Goal: Download file/media

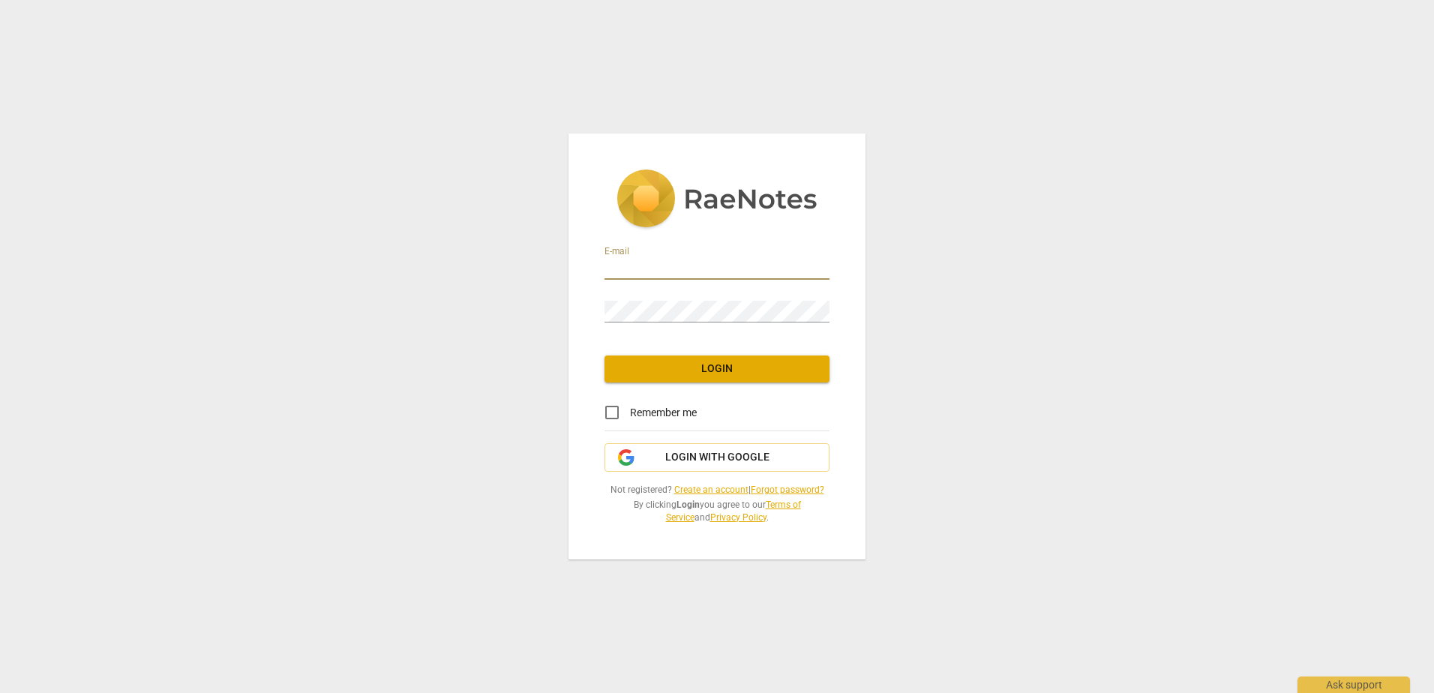
click at [646, 264] on input "email" at bounding box center [716, 269] width 225 height 22
type input "l"
type input "[EMAIL_ADDRESS][DOMAIN_NAME]"
click at [691, 366] on span "Login" at bounding box center [716, 368] width 201 height 15
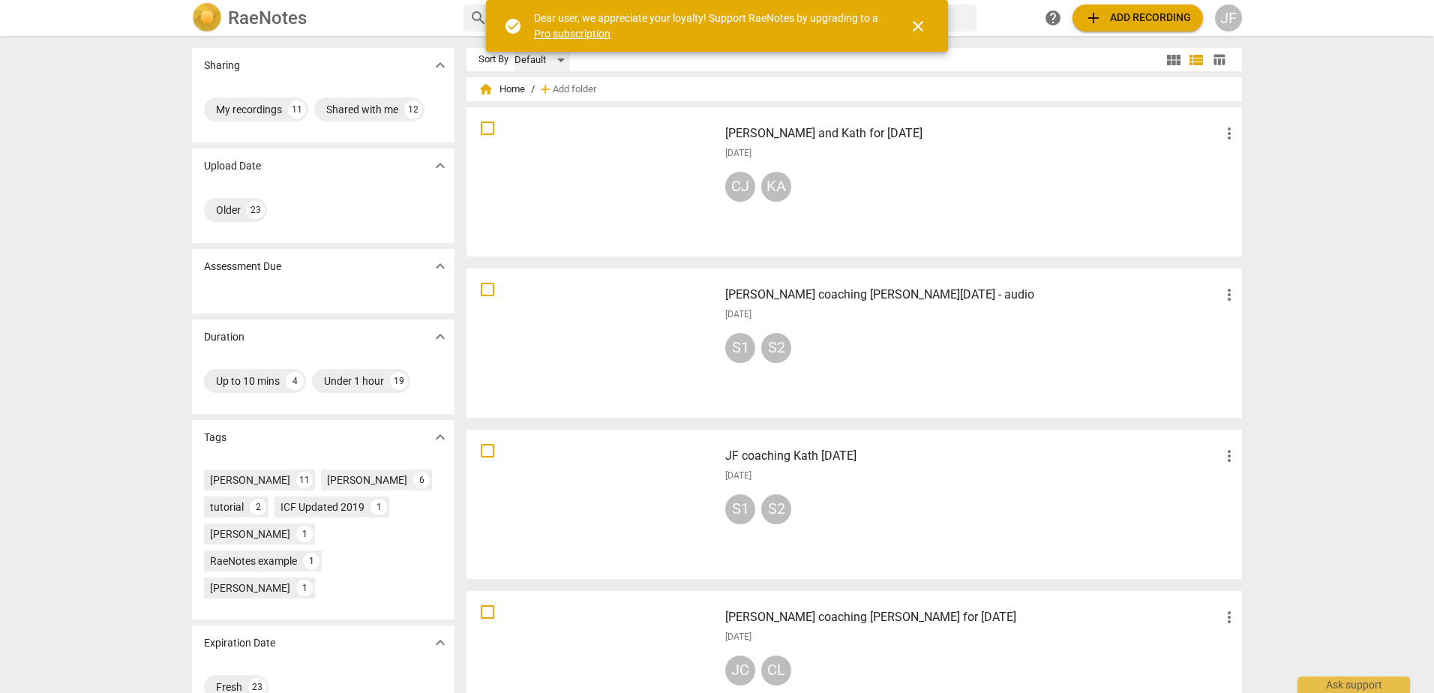
click at [559, 64] on div "Default" at bounding box center [541, 60] width 55 height 24
click at [556, 109] on li "Recent" at bounding box center [548, 117] width 71 height 28
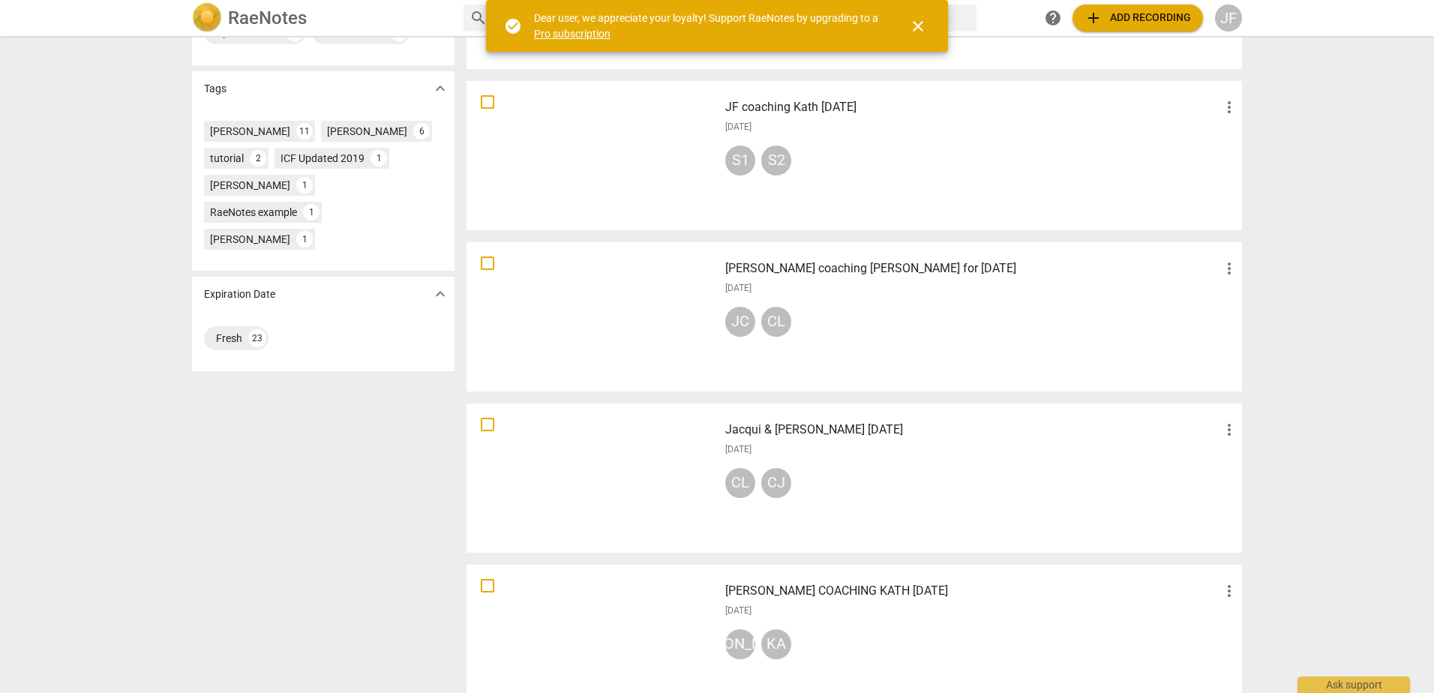
scroll to position [375, 0]
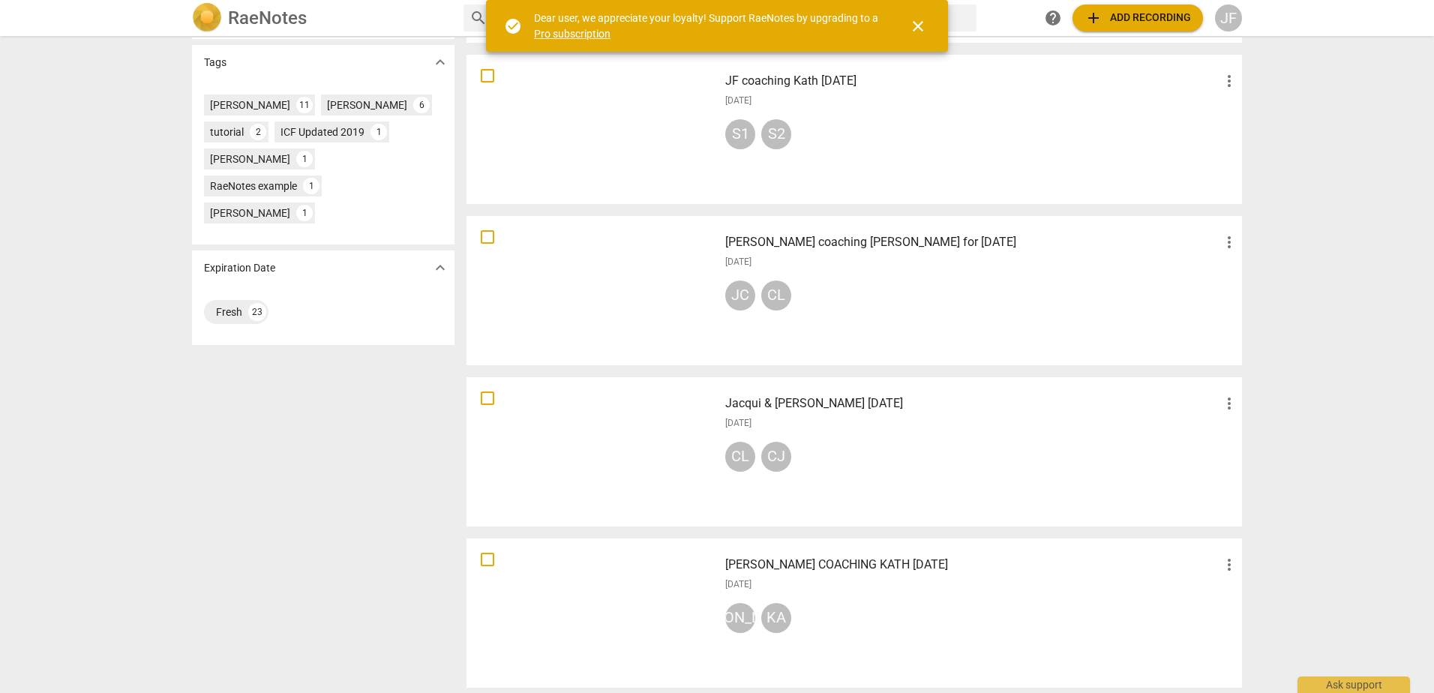
click at [877, 419] on div "[DATE]" at bounding box center [981, 423] width 513 height 13
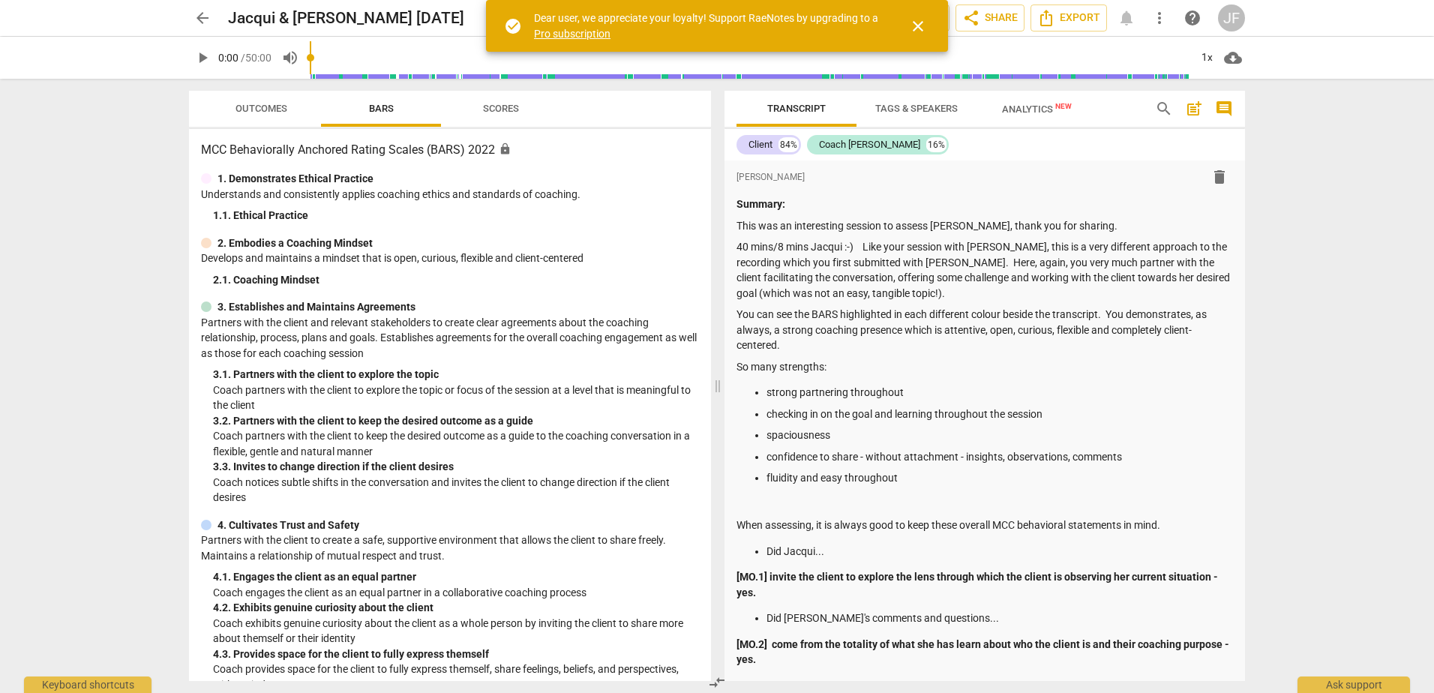
click at [250, 106] on span "Outcomes" at bounding box center [261, 108] width 52 height 11
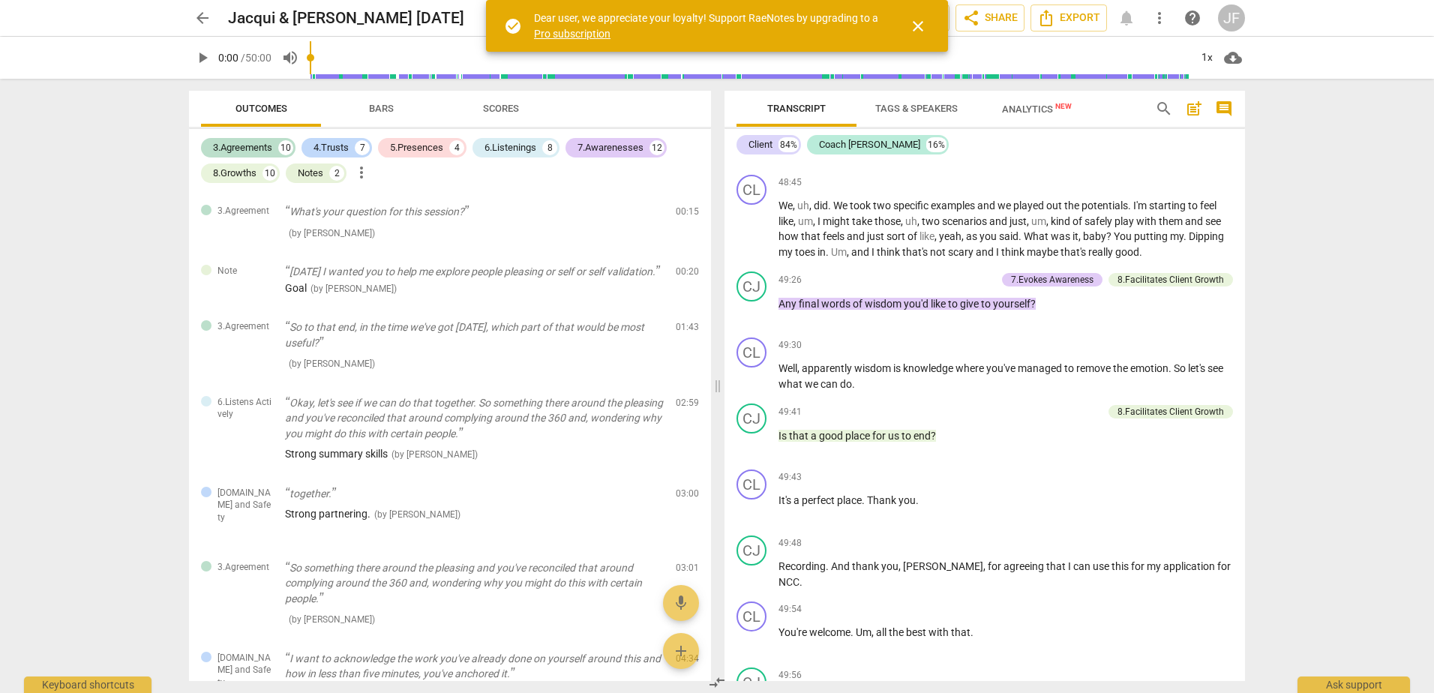
scroll to position [10566, 0]
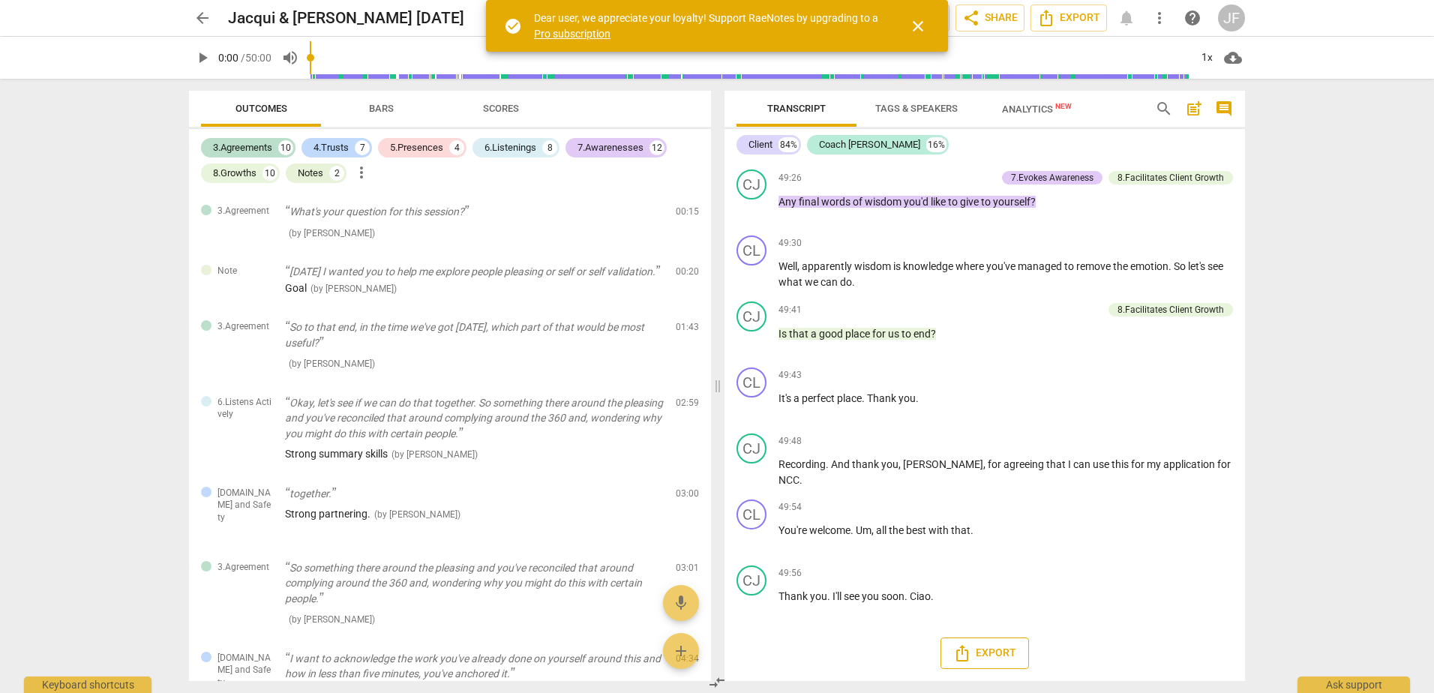
click at [1000, 649] on span "Export" at bounding box center [984, 653] width 63 height 18
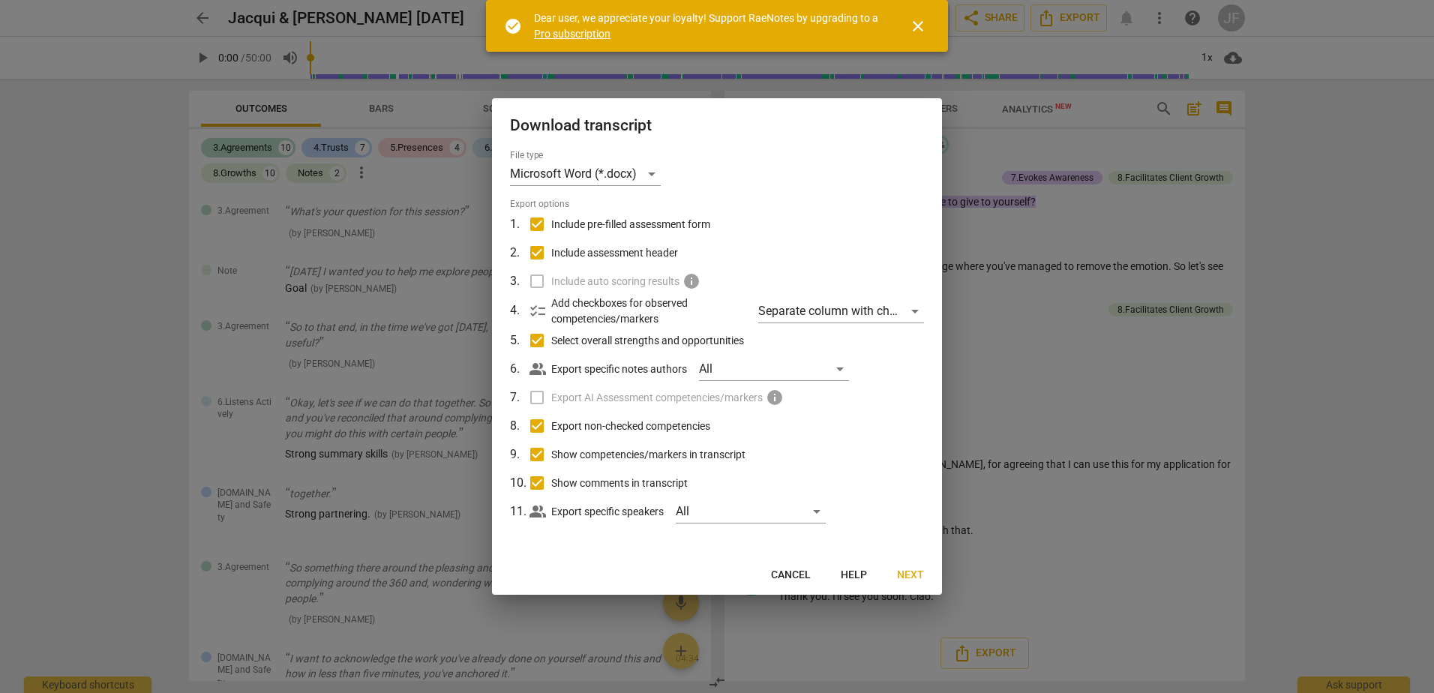
click at [912, 571] on span "Next" at bounding box center [910, 575] width 27 height 15
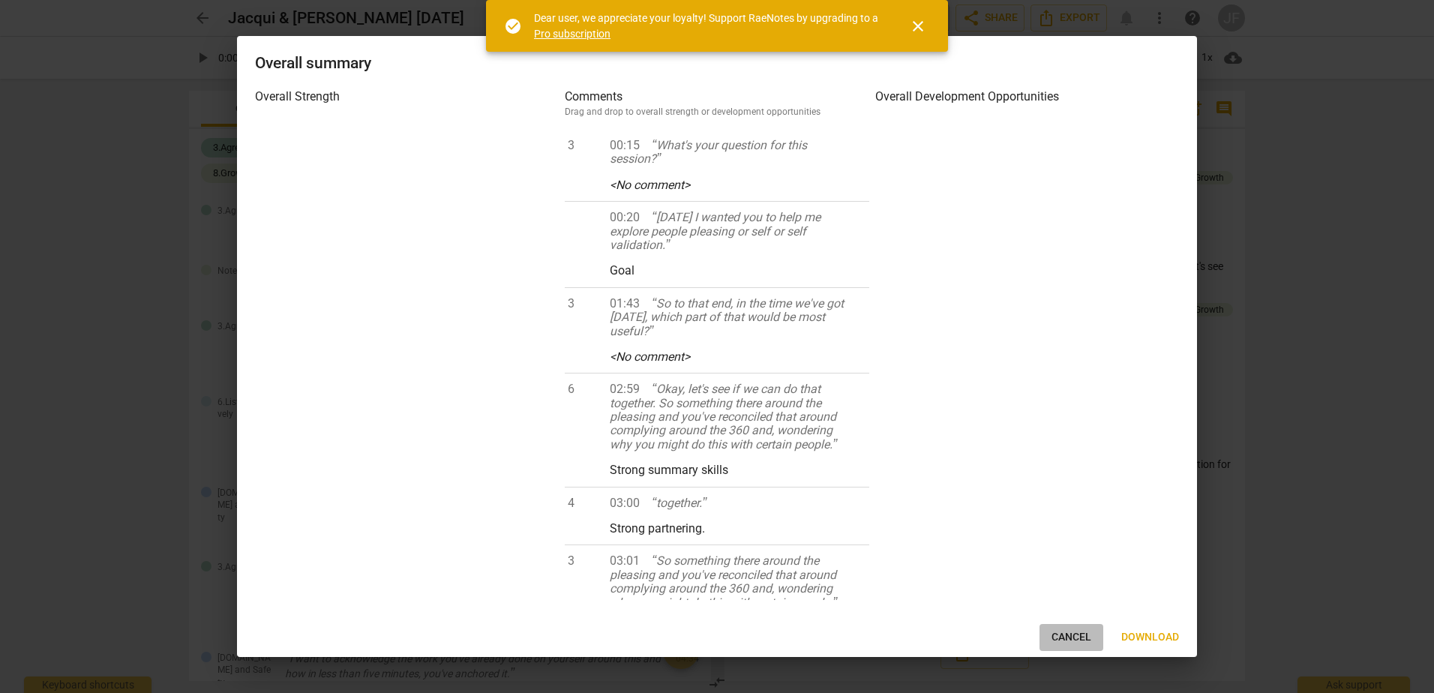
click at [1082, 631] on span "Cancel" at bounding box center [1071, 637] width 40 height 15
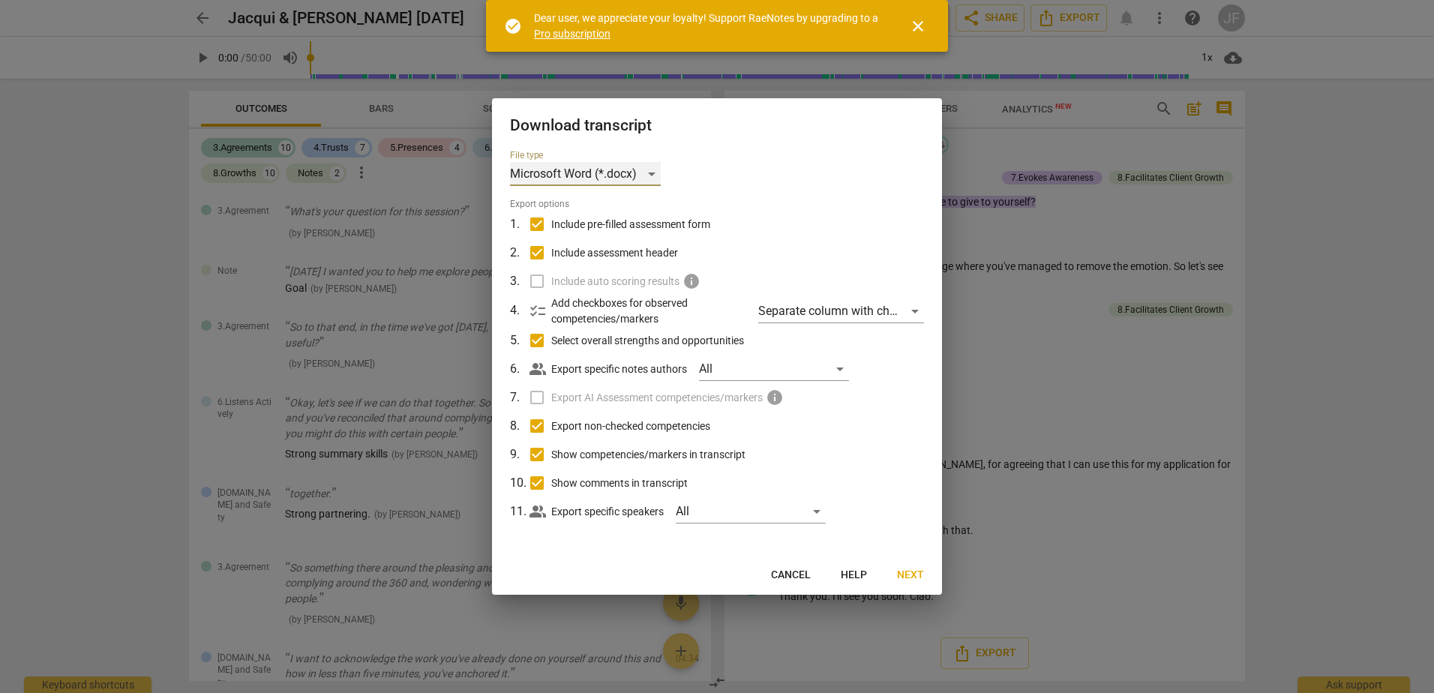
click at [652, 170] on div "Microsoft Word (*.docx)" at bounding box center [585, 174] width 151 height 24
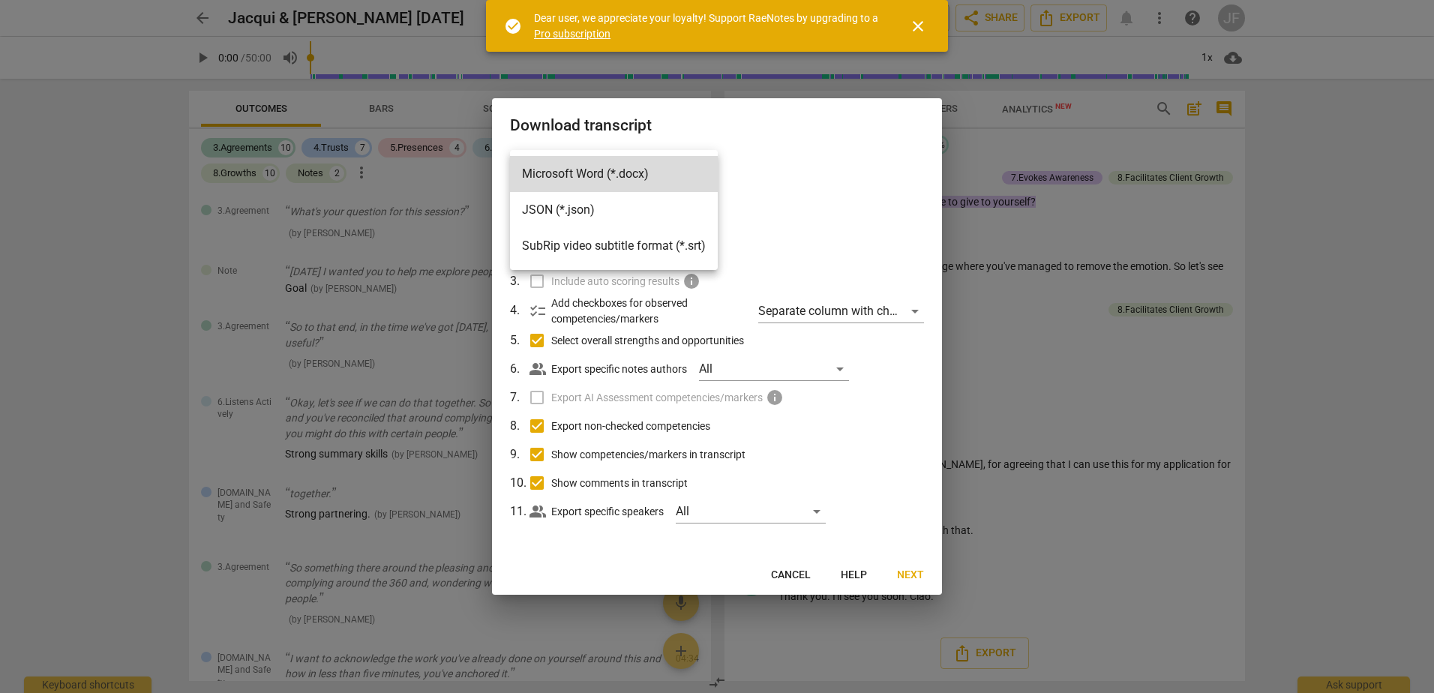
click at [652, 170] on li "Microsoft Word (*.docx)" at bounding box center [614, 174] width 208 height 36
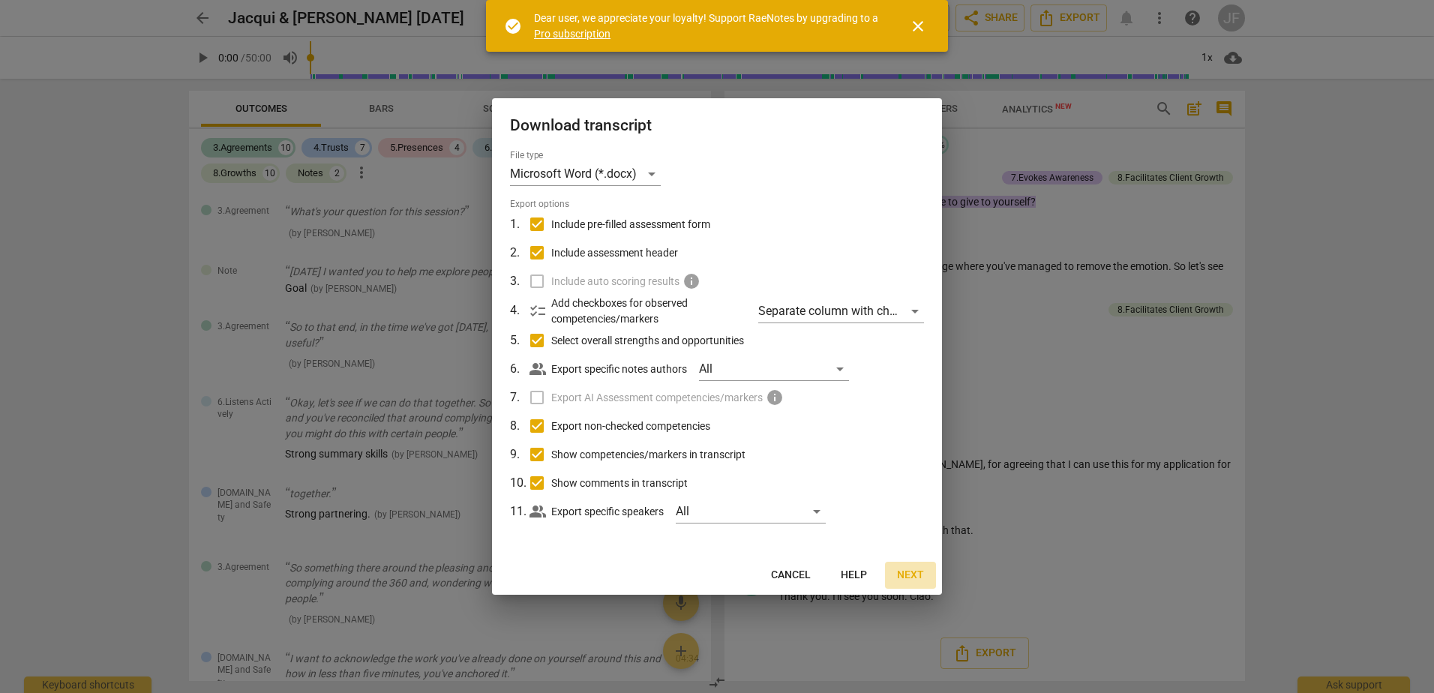
click at [918, 569] on span "Next" at bounding box center [910, 575] width 27 height 15
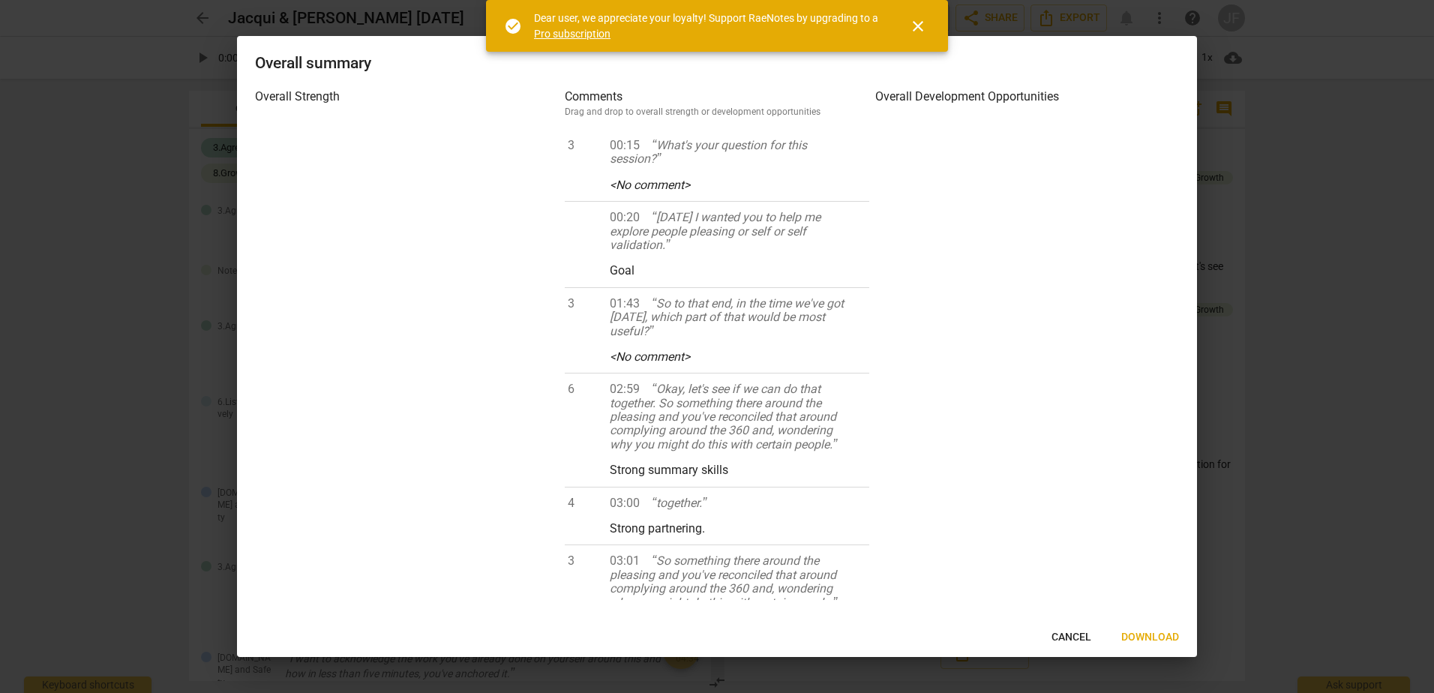
click at [1161, 635] on span "Download" at bounding box center [1150, 637] width 58 height 15
